Goal: Task Accomplishment & Management: Use online tool/utility

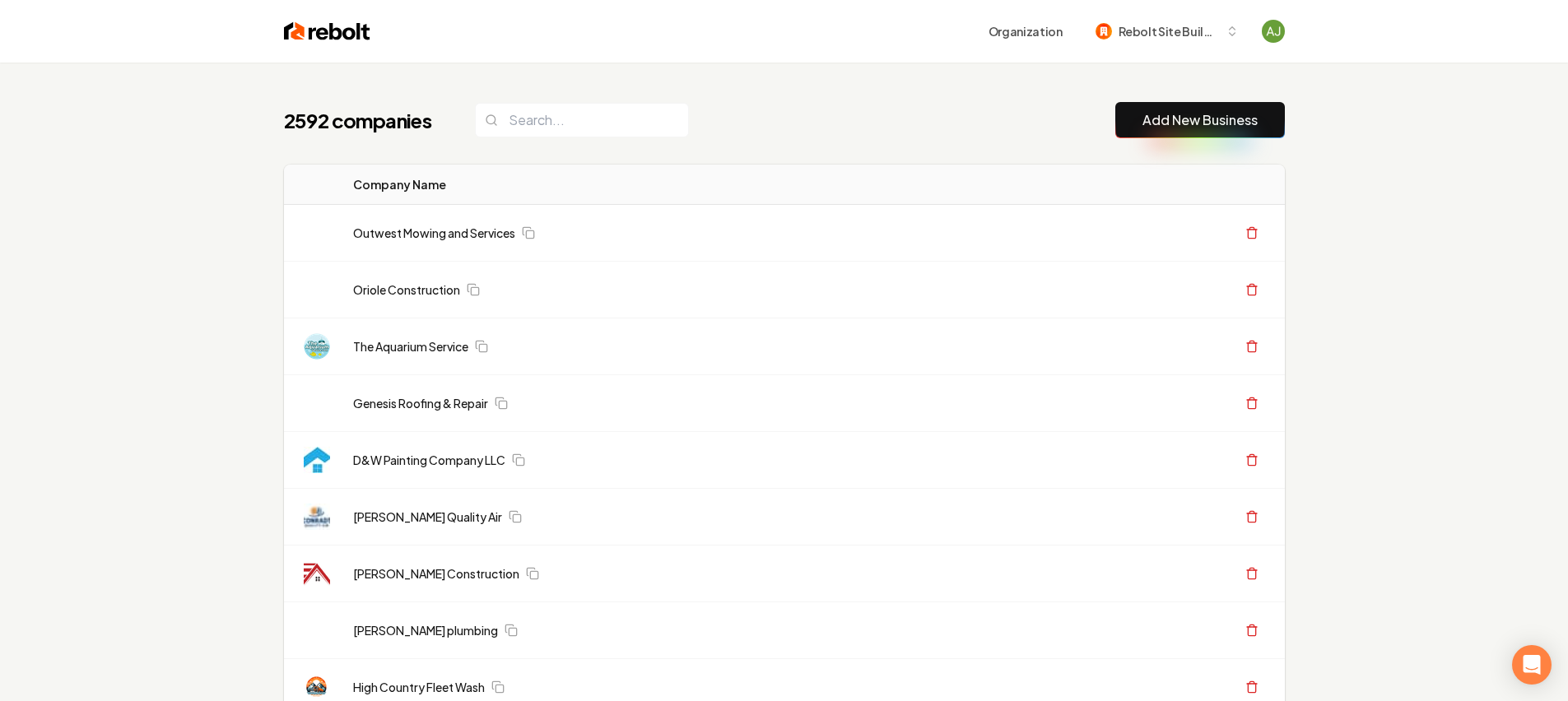
click at [1164, 108] on button "Add New Business" at bounding box center [1200, 120] width 170 height 36
click at [1190, 114] on link "Add New Business" at bounding box center [1199, 120] width 115 height 20
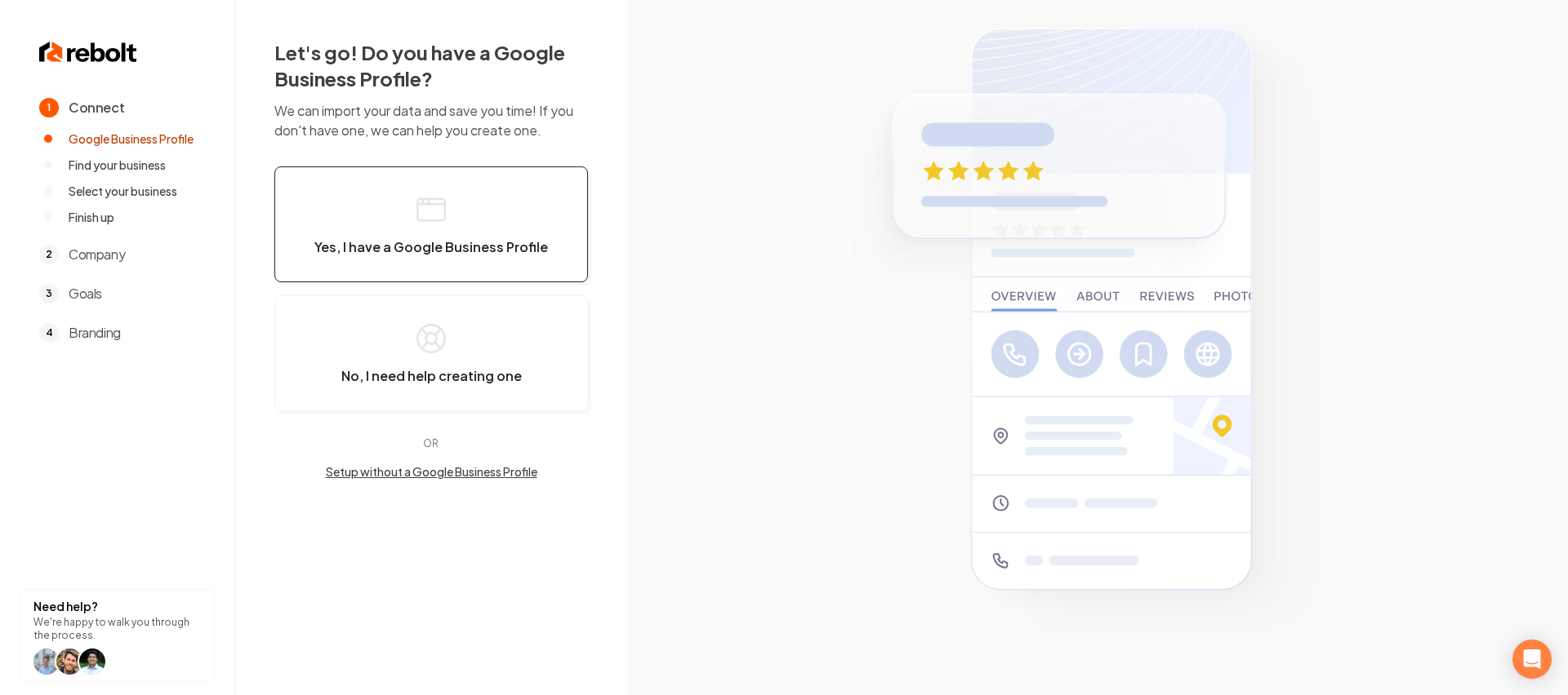
click at [508, 220] on button "Yes, I have a Google Business Profile" at bounding box center [431, 224] width 314 height 116
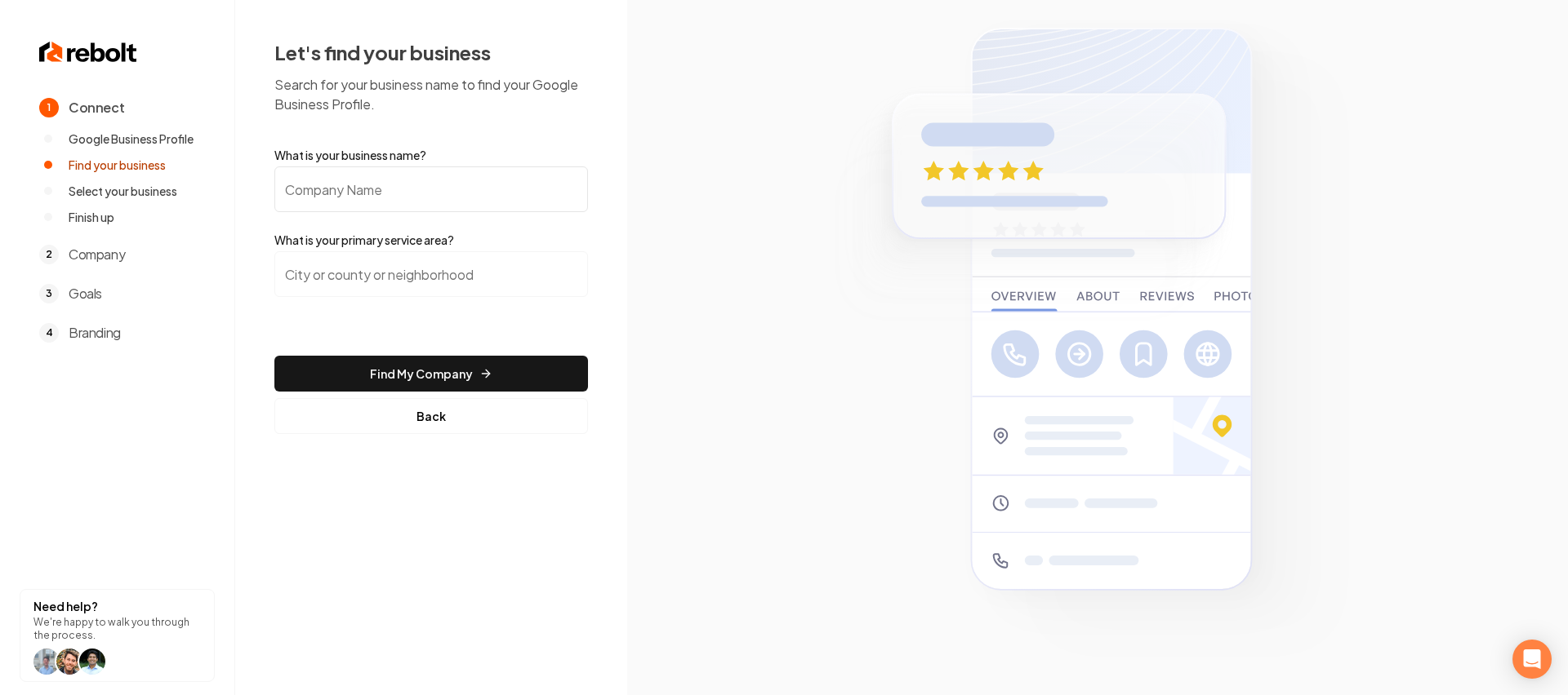
click at [430, 202] on input "What is your business name?" at bounding box center [431, 189] width 314 height 46
type input "Four Seasons Comfort Inc"
click at [381, 280] on input "search" at bounding box center [431, 274] width 314 height 46
click at [480, 265] on input "[GEOGRAPHIC_DATA], [GEOGRAPHIC_DATA]" at bounding box center [431, 274] width 314 height 46
drag, startPoint x: 466, startPoint y: 282, endPoint x: 341, endPoint y: 275, distance: 125.2
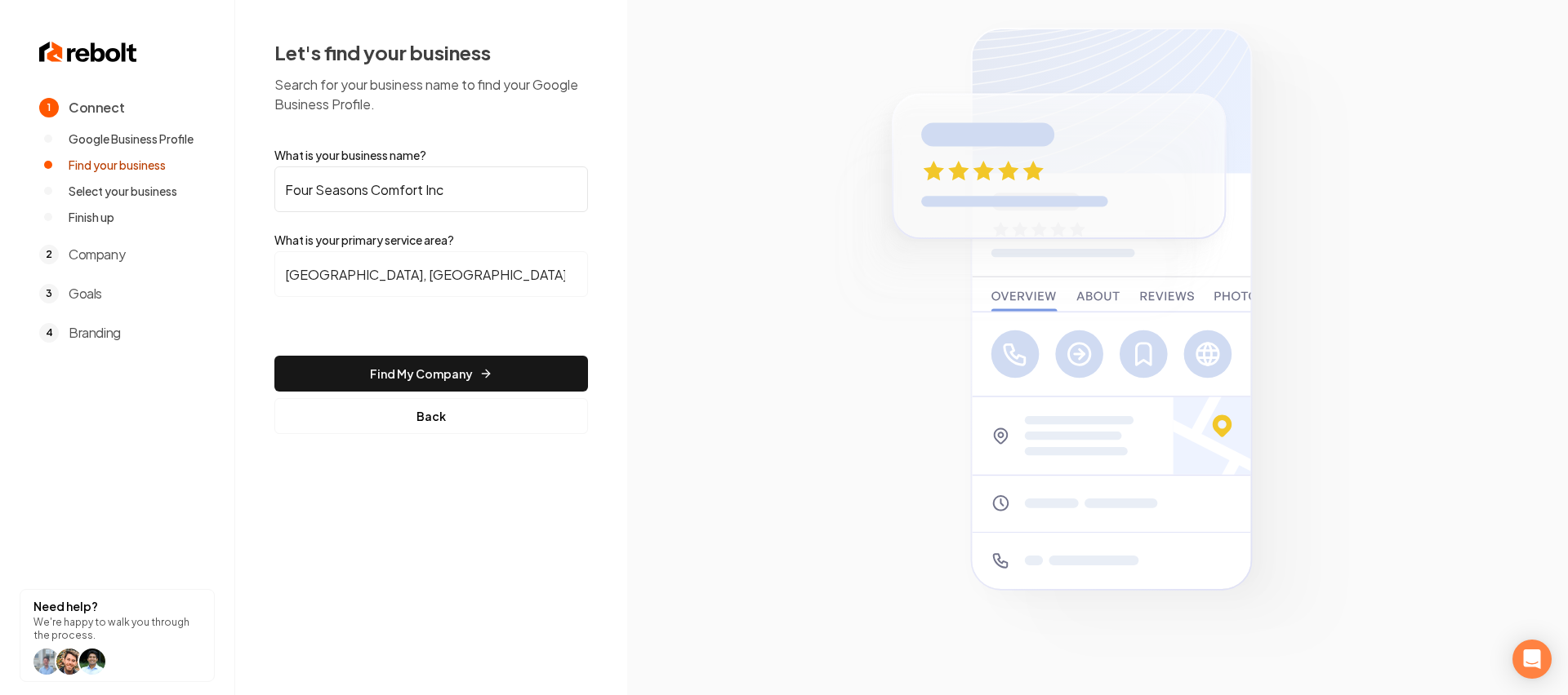
click at [341, 275] on input "[GEOGRAPHIC_DATA], [GEOGRAPHIC_DATA]" at bounding box center [431, 274] width 314 height 46
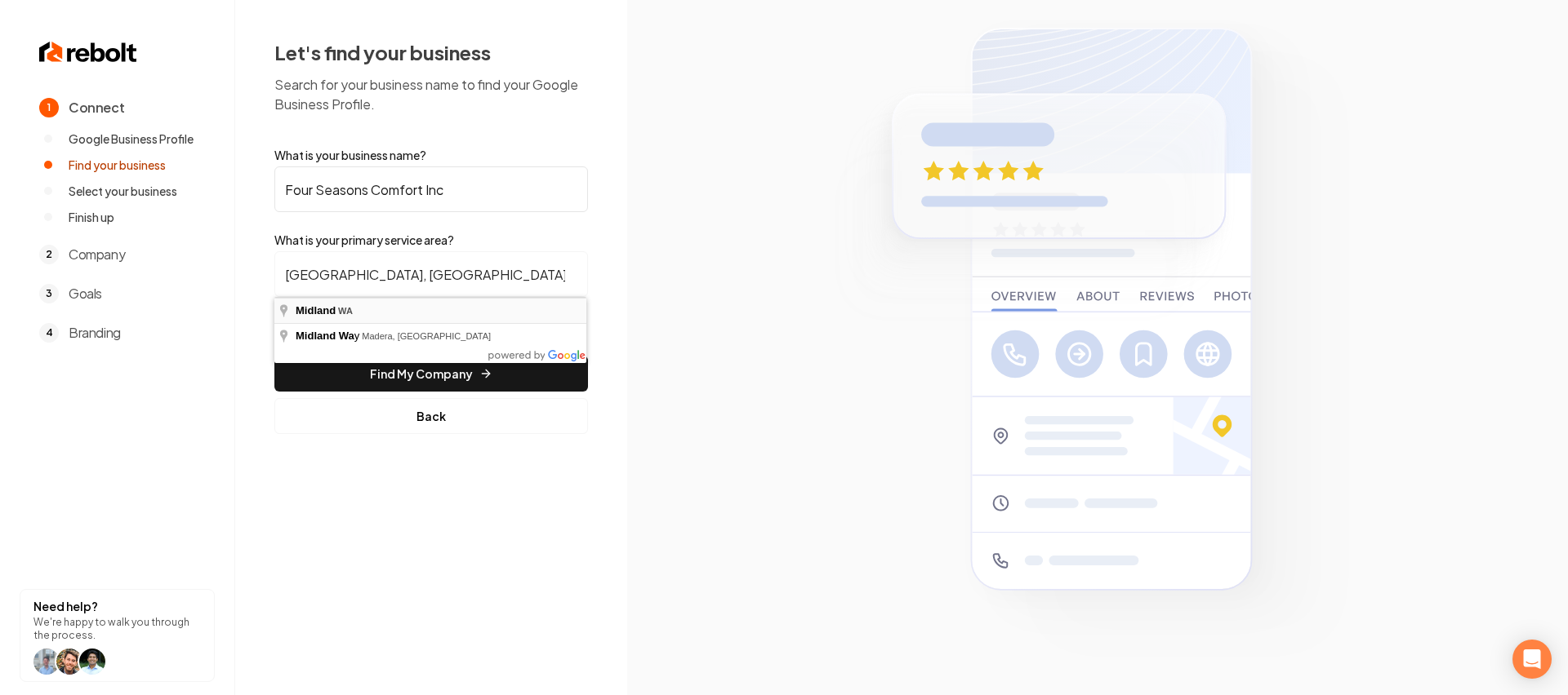
type input "[GEOGRAPHIC_DATA], [GEOGRAPHIC_DATA]"
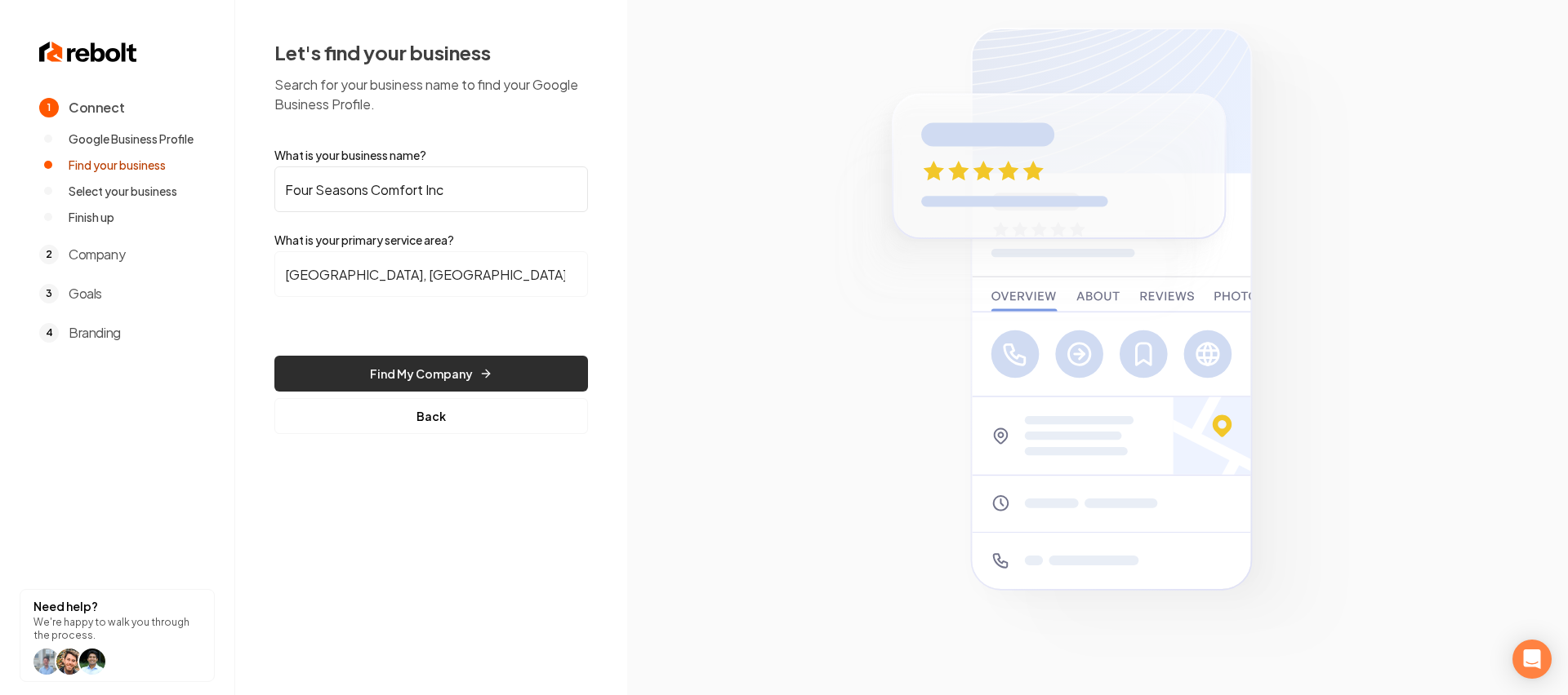
click at [494, 370] on button "Find My Company" at bounding box center [431, 373] width 314 height 36
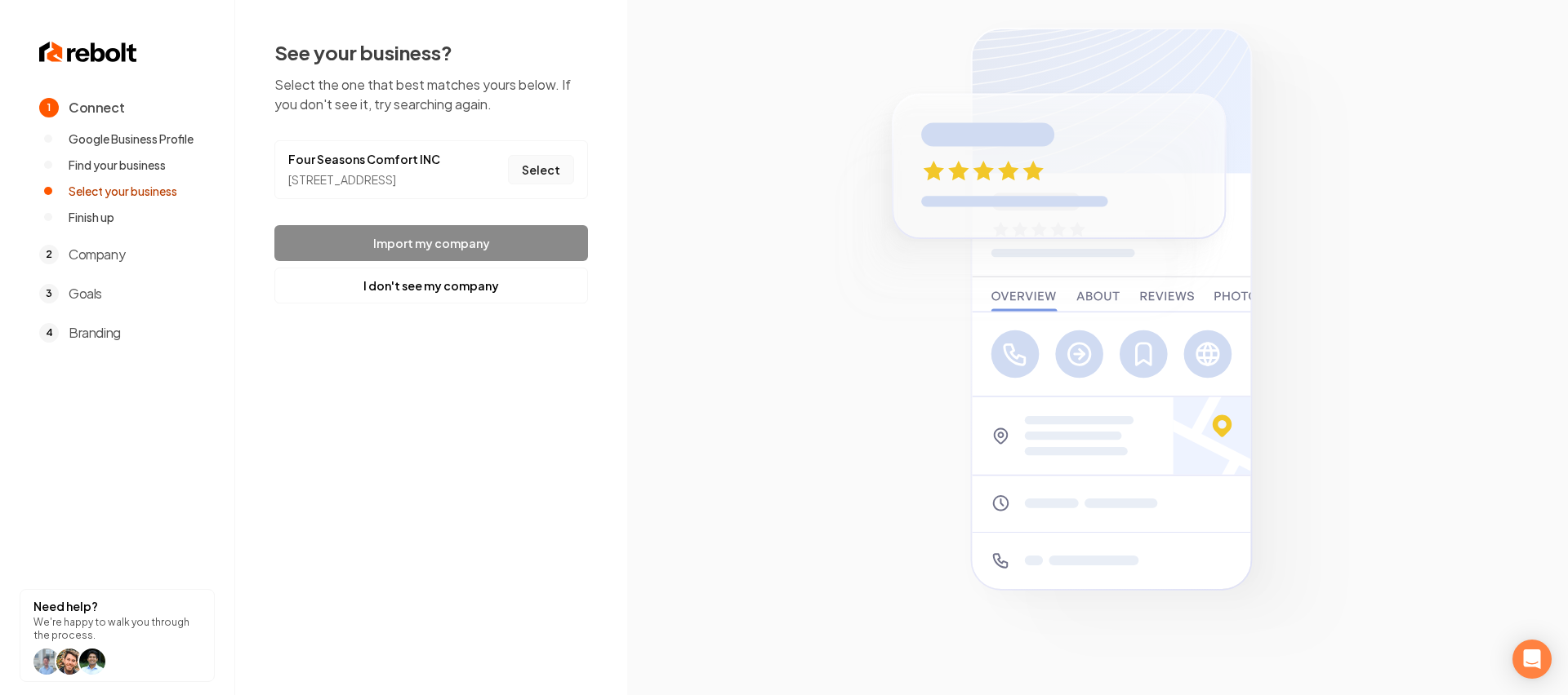
click at [566, 176] on button "Select" at bounding box center [541, 170] width 67 height 29
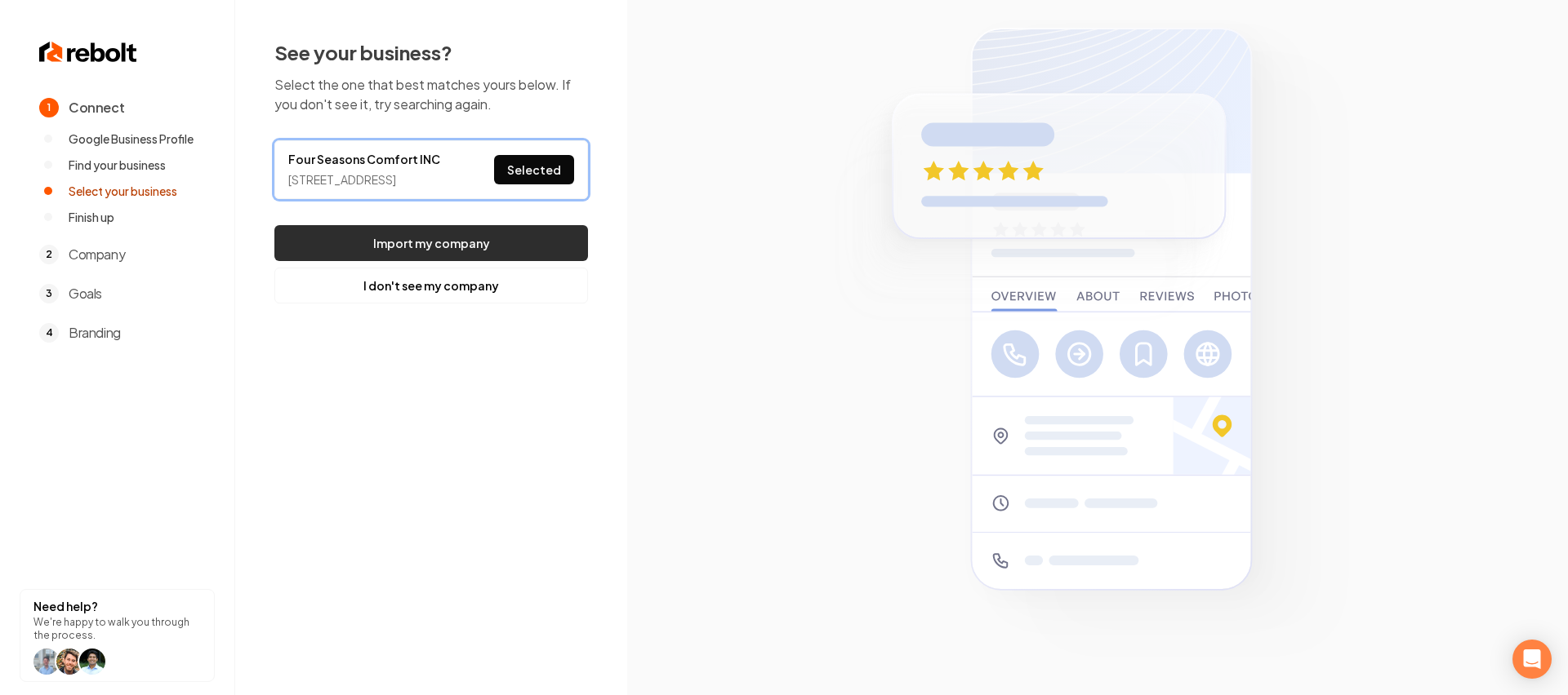
click at [491, 261] on button "Import my company" at bounding box center [431, 242] width 314 height 36
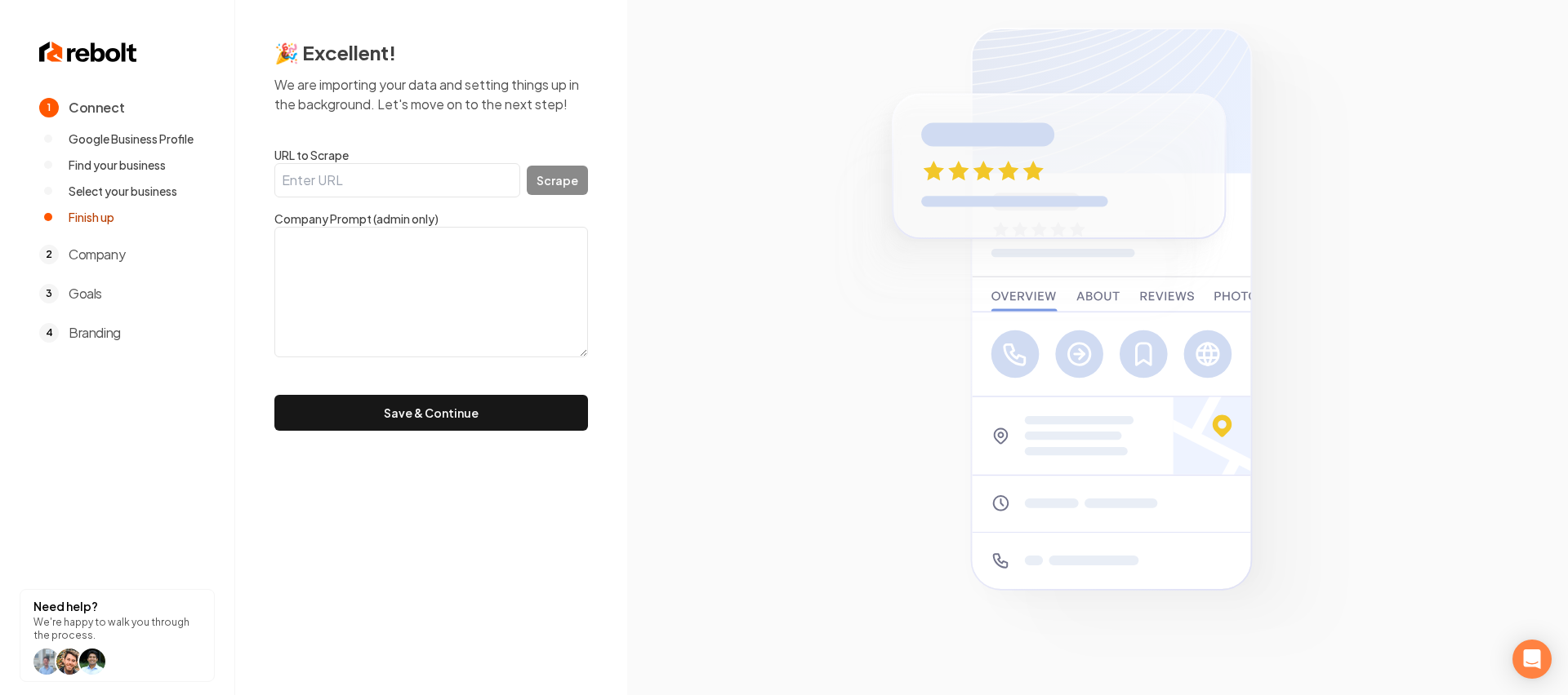
click at [425, 192] on input "URL to Scrape" at bounding box center [397, 180] width 246 height 34
paste input "[URL][DOMAIN_NAME]"
type input "[URL][DOMAIN_NAME]"
click at [572, 174] on button "Scrape" at bounding box center [558, 181] width 62 height 29
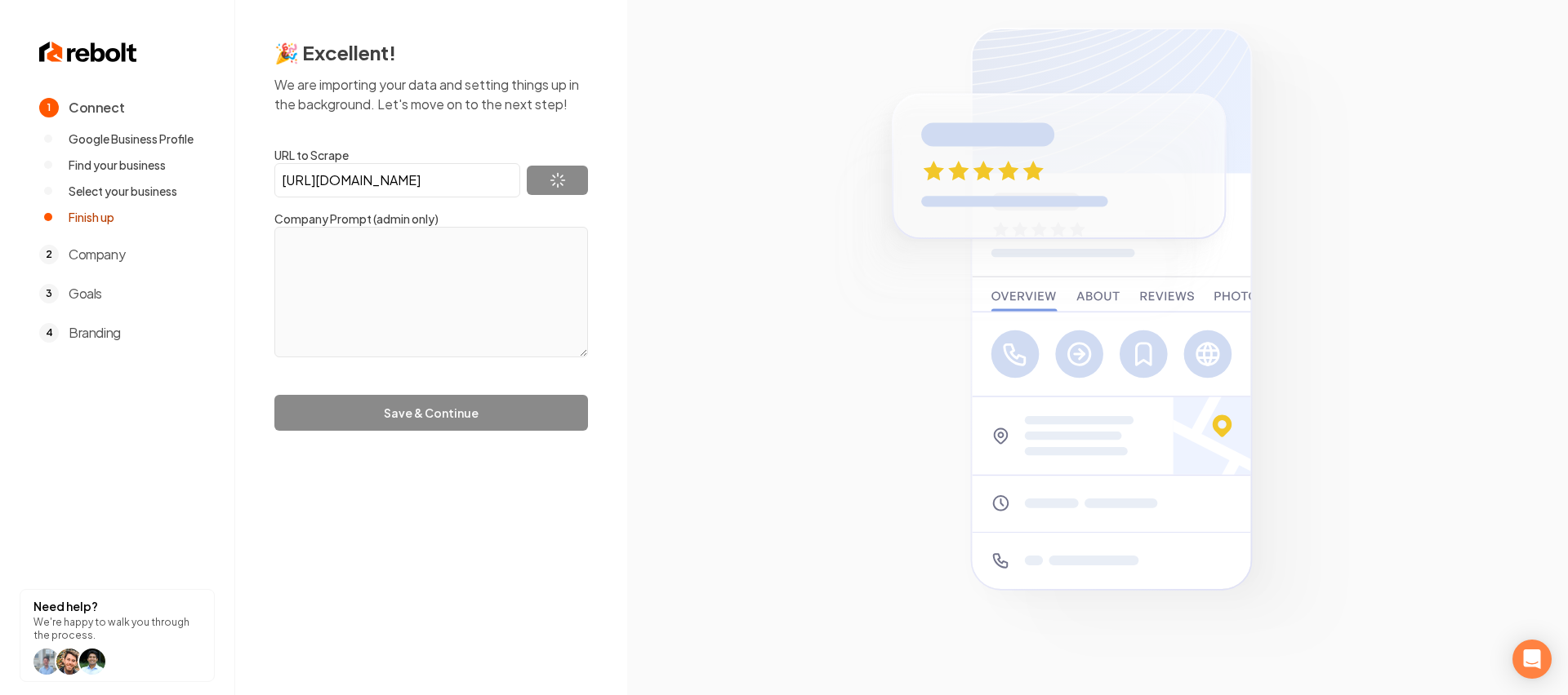
scroll to position [0, 0]
type textarea "Our systems have detected unusual traffic from your computer network. This page…"
